Goal: Information Seeking & Learning: Learn about a topic

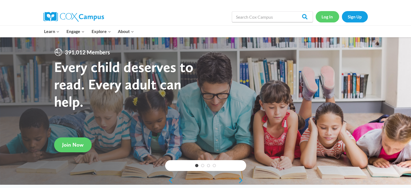
click at [328, 16] on link "Log In" at bounding box center [326, 16] width 23 height 11
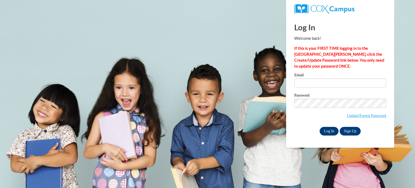
click at [328, 133] on input "Log In" at bounding box center [329, 131] width 19 height 9
type input "lmwebb@kusd.edu"
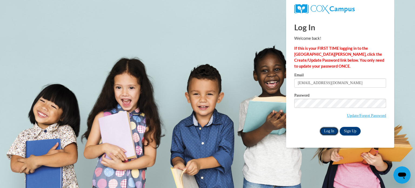
click at [328, 133] on input "Log In" at bounding box center [329, 131] width 19 height 9
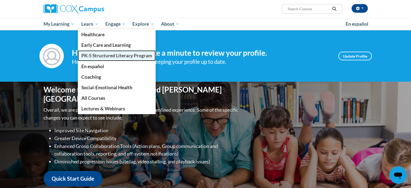
click at [96, 59] on link "PK-5 Structured Literacy Program" at bounding box center [117, 55] width 78 height 11
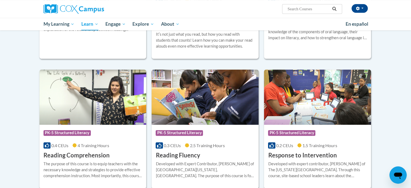
scroll to position [415, 0]
click at [70, 154] on h3 "Reading Comprehension" at bounding box center [76, 155] width 66 height 8
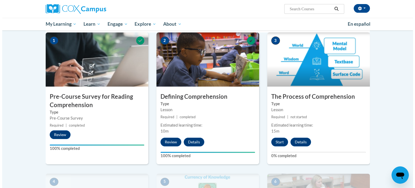
scroll to position [116, 0]
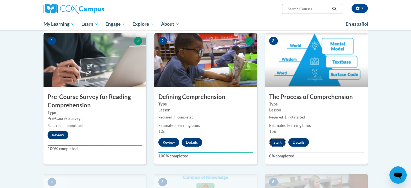
click at [279, 140] on button "Start" at bounding box center [277, 142] width 17 height 9
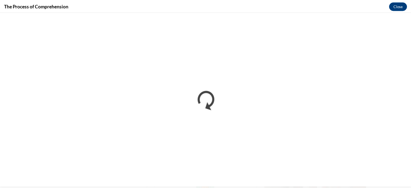
scroll to position [0, 0]
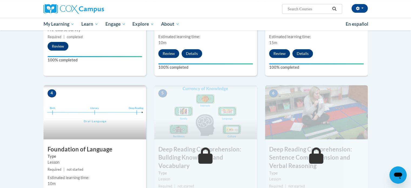
scroll to position [204, 0]
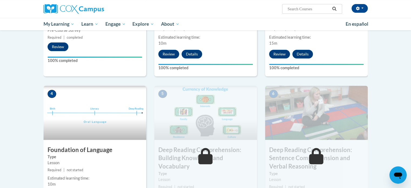
click at [88, 149] on h3 "Foundation of Language" at bounding box center [94, 150] width 103 height 8
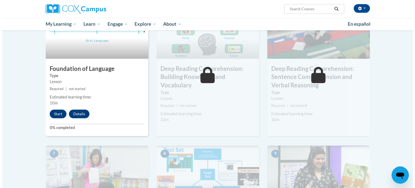
scroll to position [286, 0]
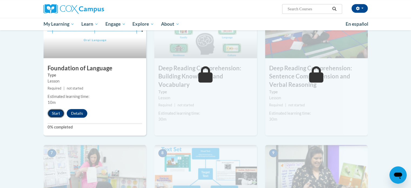
click at [54, 115] on button "Start" at bounding box center [56, 113] width 17 height 9
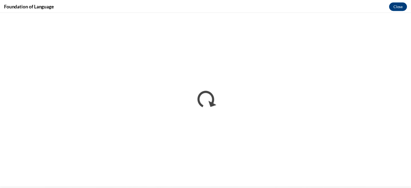
scroll to position [0, 0]
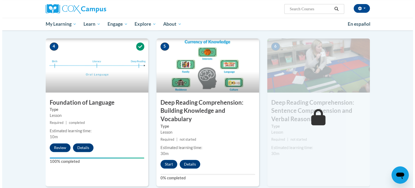
scroll to position [251, 0]
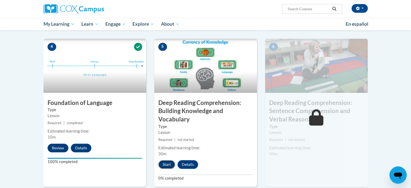
click at [166, 164] on button "Start" at bounding box center [166, 164] width 17 height 9
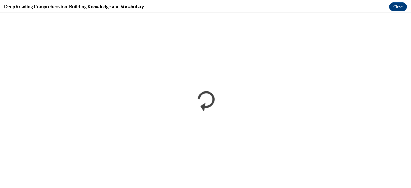
scroll to position [0, 0]
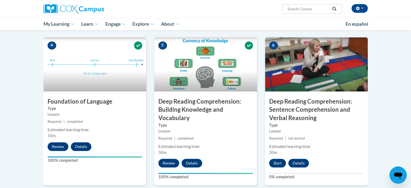
scroll to position [253, 0]
